Goal: Task Accomplishment & Management: Manage account settings

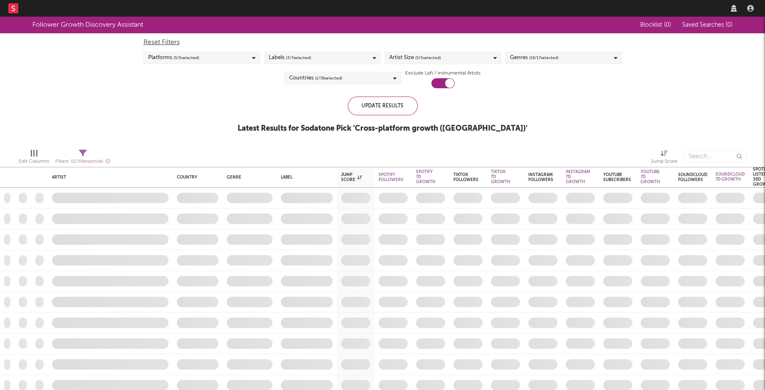
checkbox input "true"
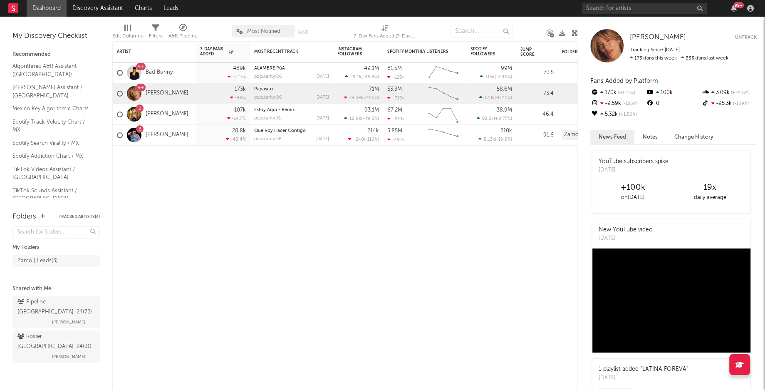
click at [633, 0] on div "99 +" at bounding box center [669, 8] width 175 height 17
